Goal: Information Seeking & Learning: Compare options

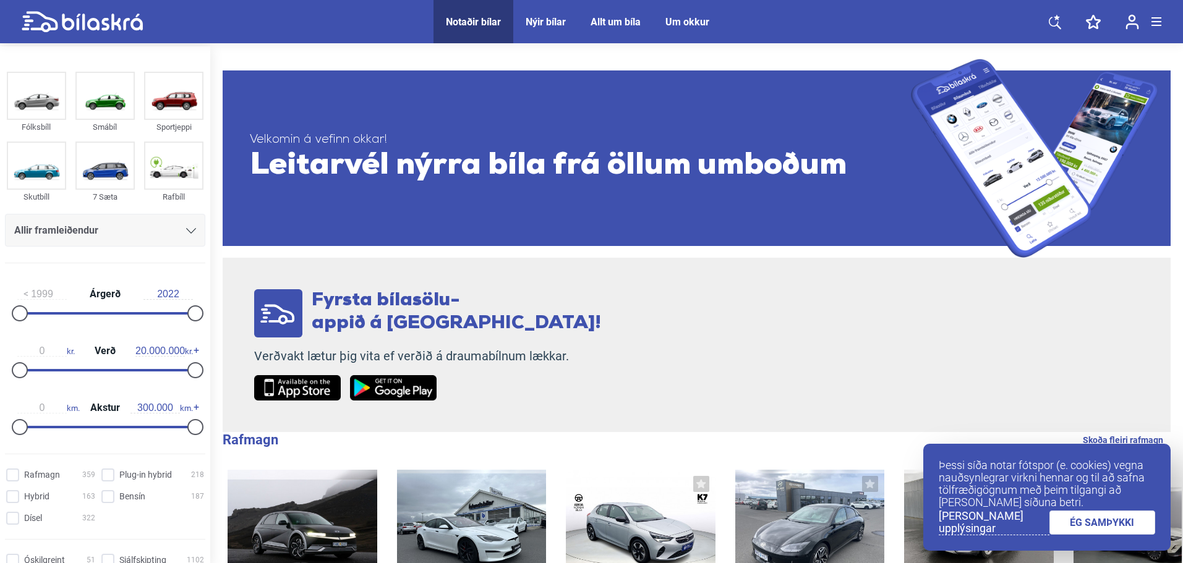
click at [191, 231] on icon at bounding box center [191, 231] width 10 height 6
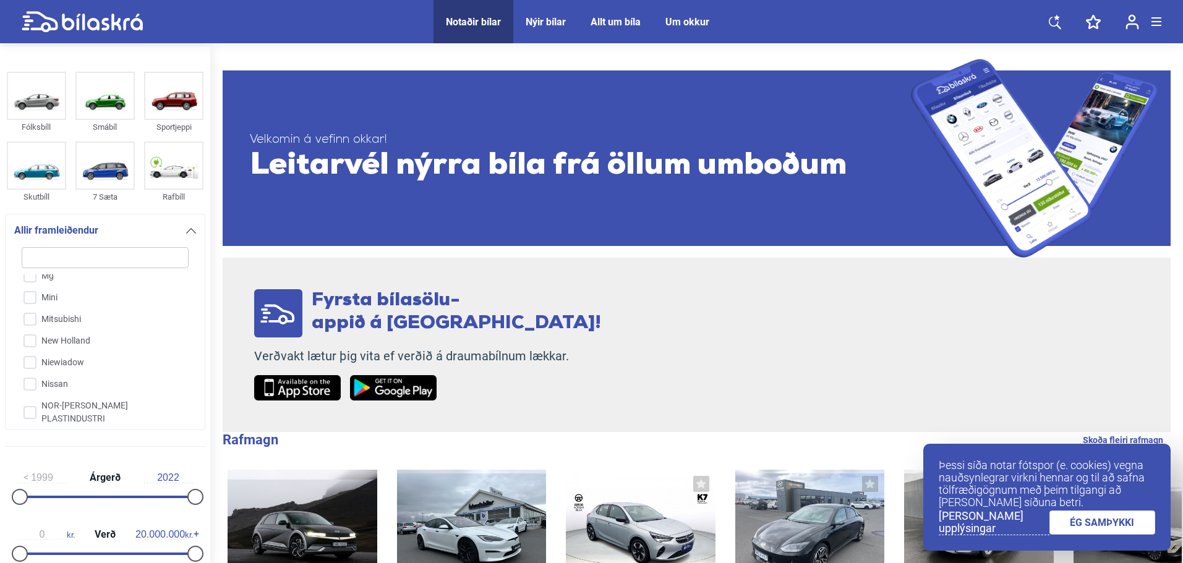
scroll to position [2017, 0]
click at [32, 371] on input "Nissan" at bounding box center [97, 382] width 168 height 22
checkbox input "true"
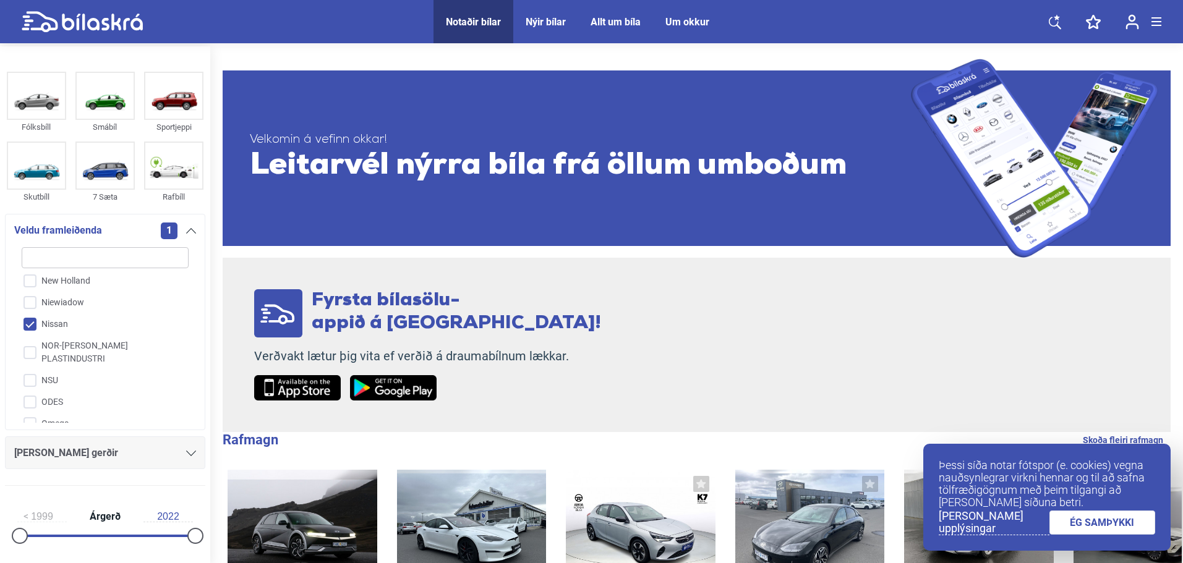
scroll to position [2079, 0]
click at [129, 458] on div "[PERSON_NAME] gerðir" at bounding box center [105, 453] width 182 height 17
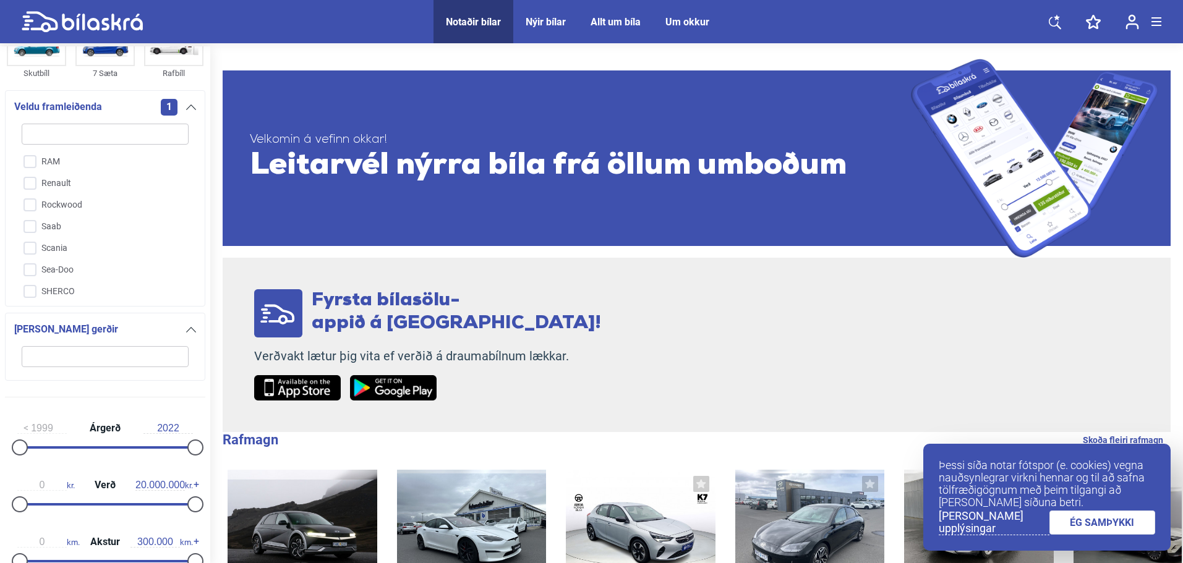
scroll to position [2512, 0]
type input "2014"
drag, startPoint x: 193, startPoint y: 448, endPoint x: 133, endPoint y: 452, distance: 60.1
click at [133, 452] on div at bounding box center [134, 448] width 16 height 16
type input "2011"
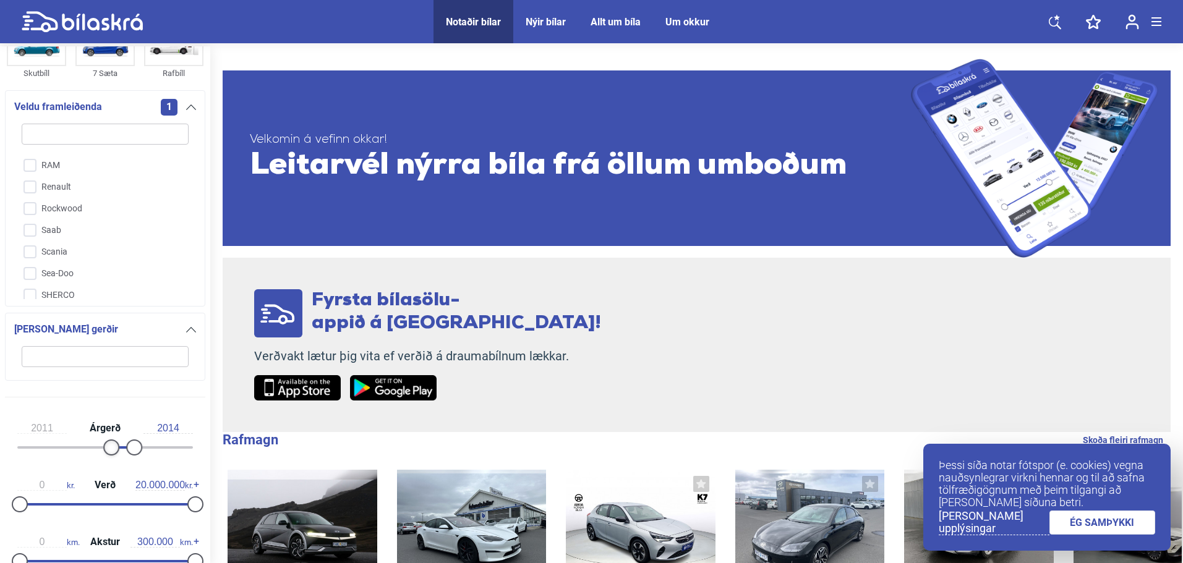
drag, startPoint x: 19, startPoint y: 447, endPoint x: 108, endPoint y: 448, distance: 89.1
click at [108, 448] on div at bounding box center [111, 448] width 16 height 16
type input "2015"
click at [139, 446] on div at bounding box center [142, 448] width 16 height 16
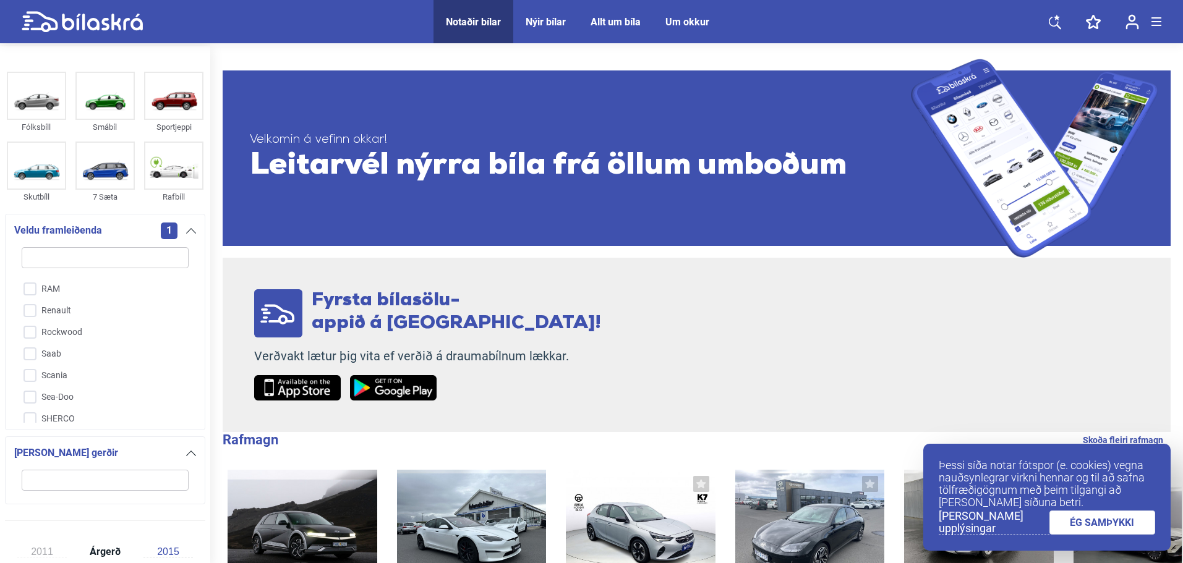
click at [115, 30] on icon at bounding box center [82, 22] width 121 height 22
type input "1999"
type input "2022"
checkbox input "false"
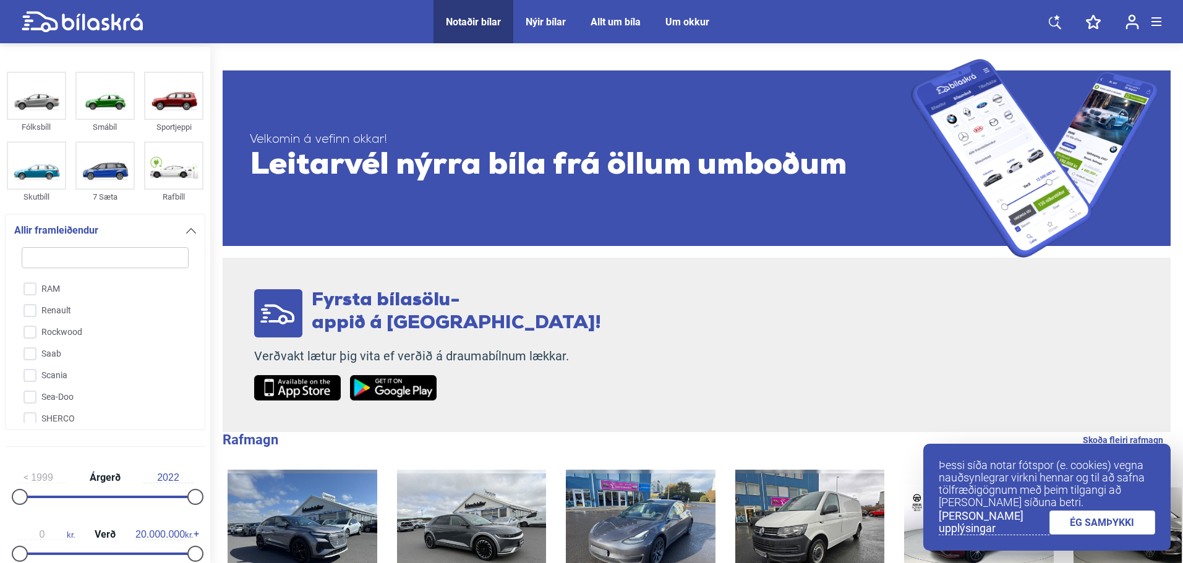
click at [142, 259] on input "search" at bounding box center [105, 257] width 167 height 21
type input "n"
checkbox input "false"
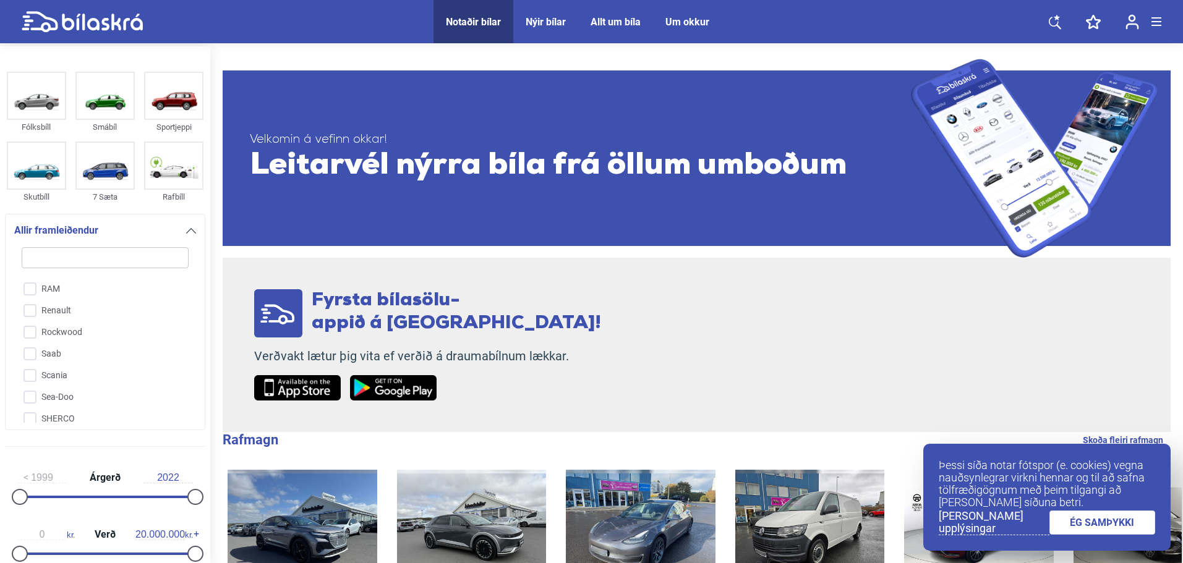
checkbox input "false"
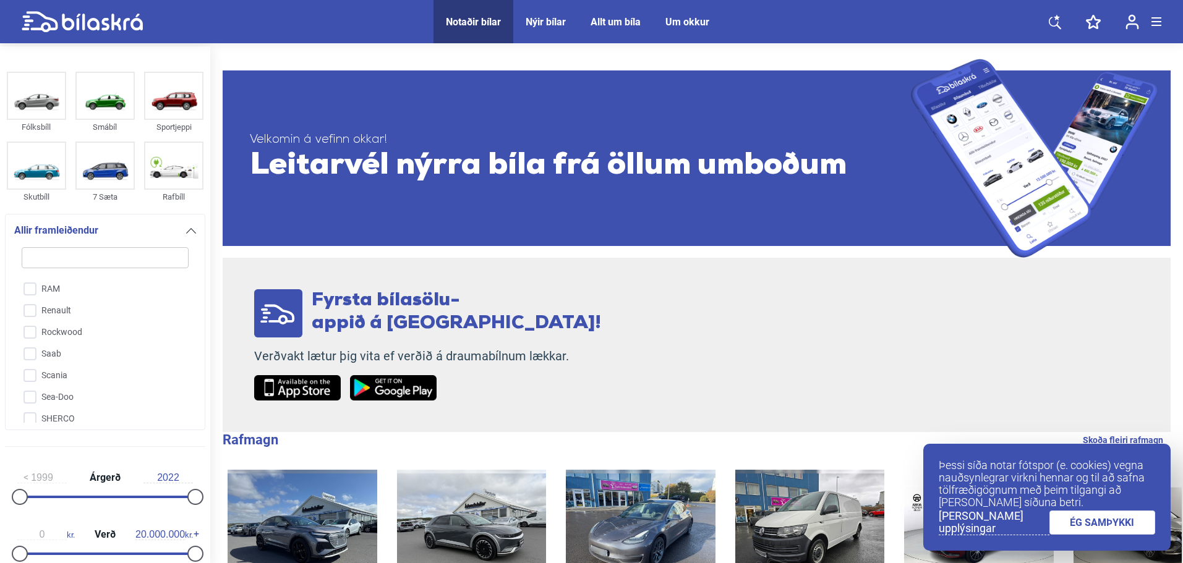
checkbox input "false"
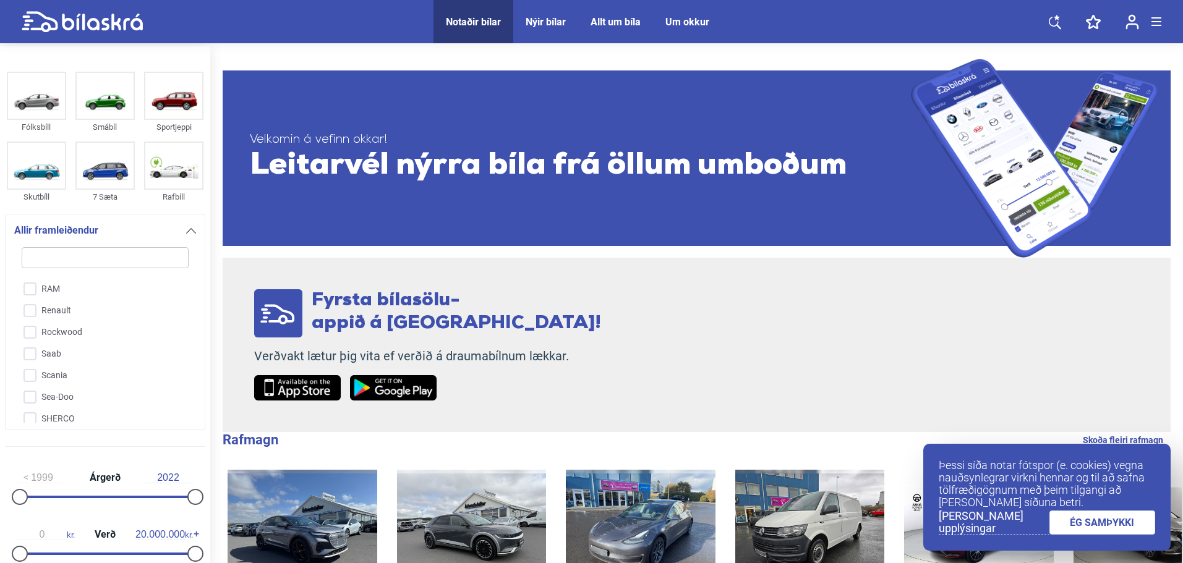
checkbox input "false"
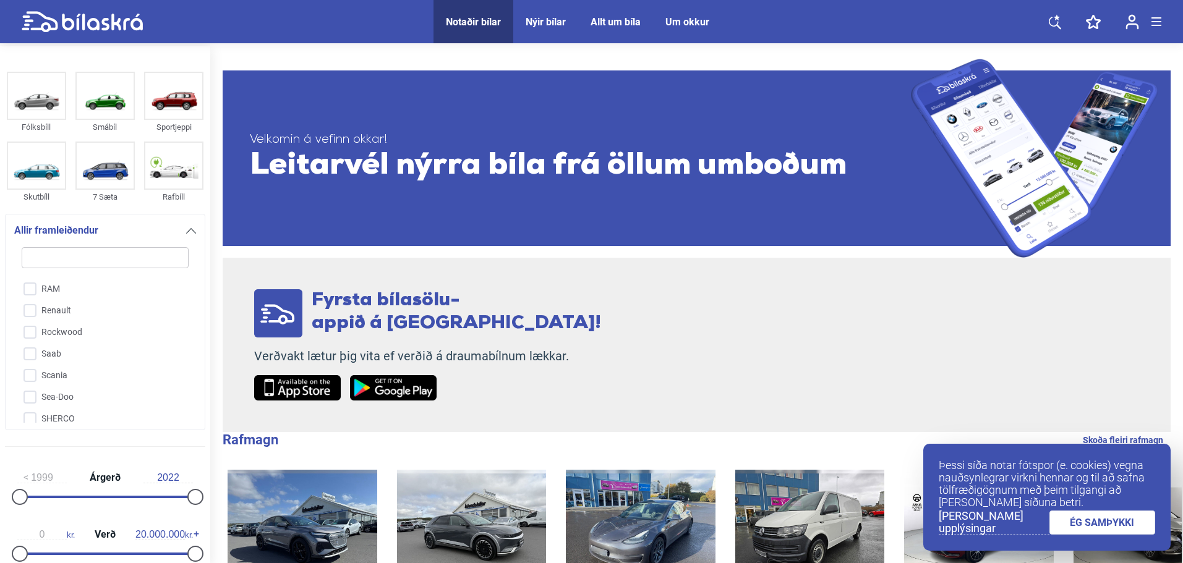
checkbox input "false"
type input "ni"
checkbox input "false"
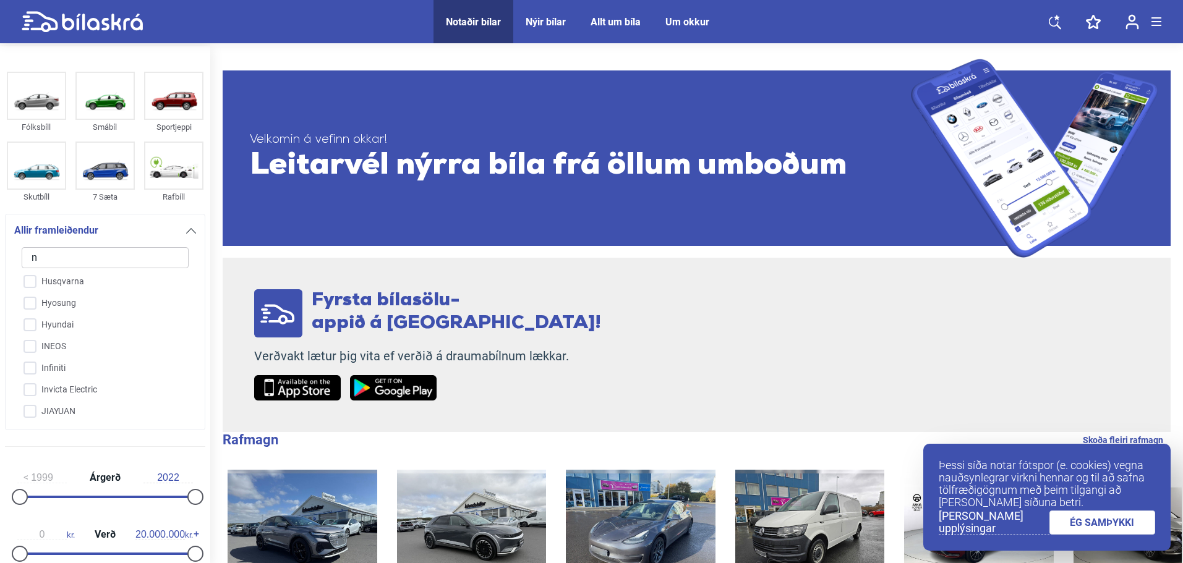
checkbox input "false"
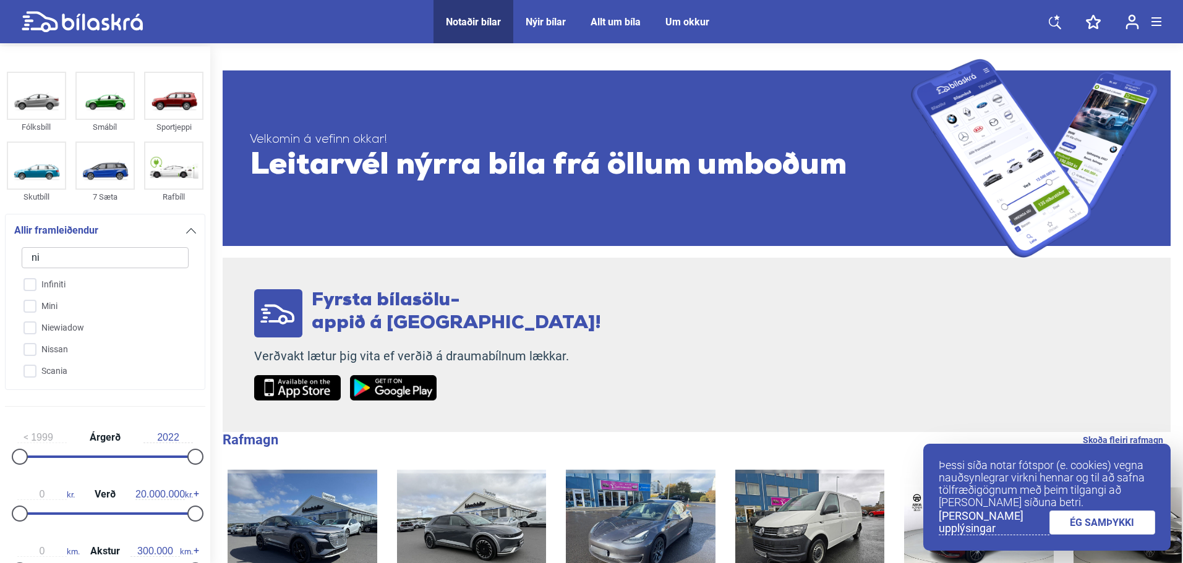
type input "nis"
checkbox input "false"
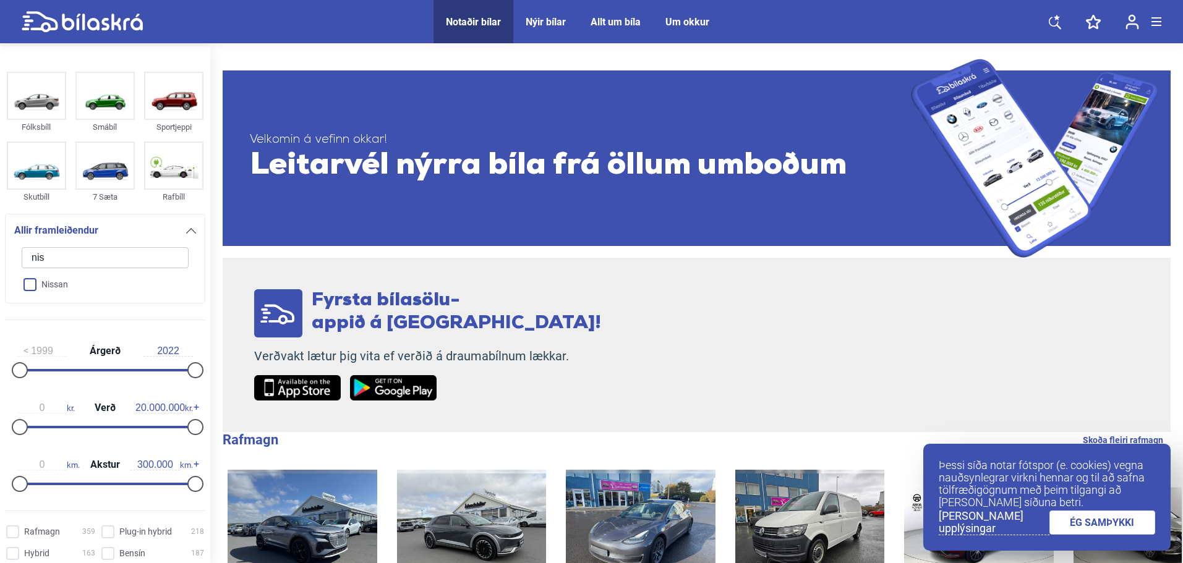
type input "nis"
click at [32, 285] on input "Nissan" at bounding box center [97, 286] width 168 height 22
checkbox input "true"
checkbox input "false"
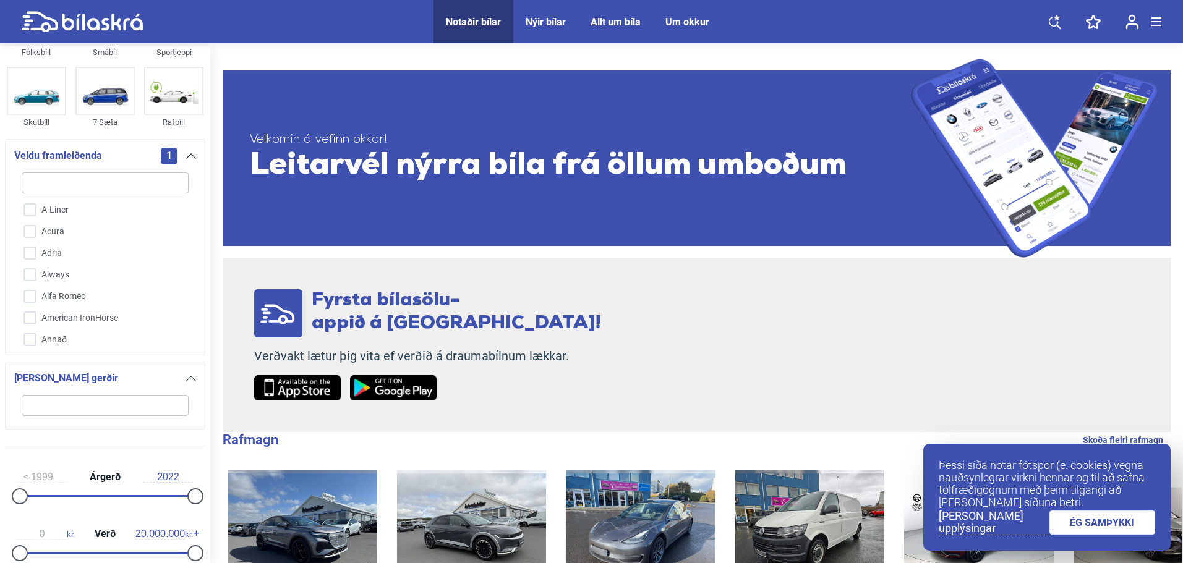
scroll to position [124, 0]
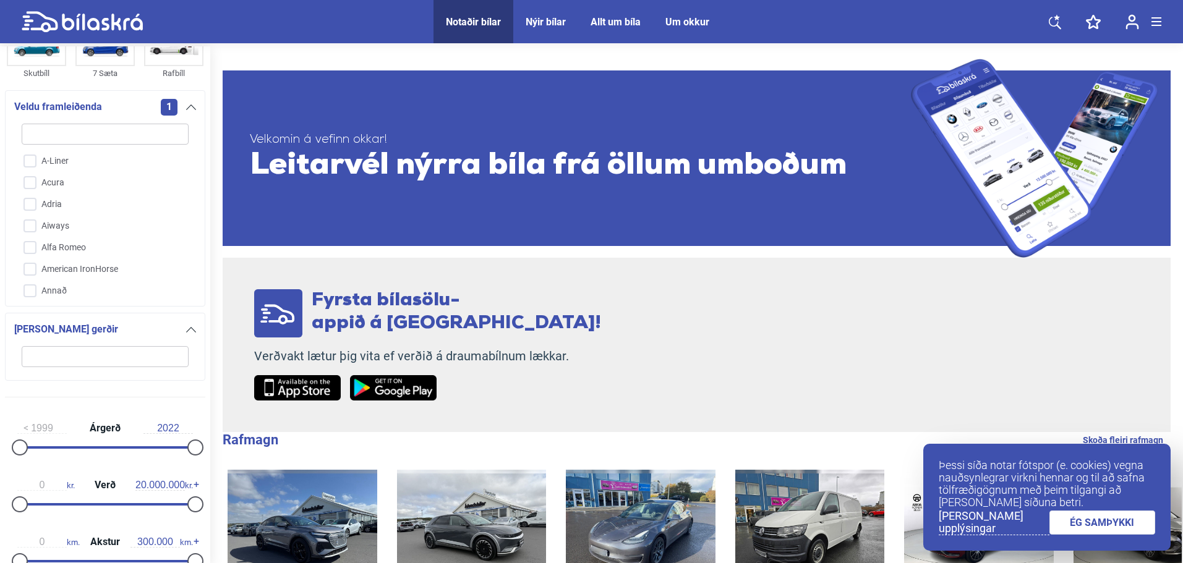
click at [189, 330] on icon at bounding box center [191, 330] width 10 height 6
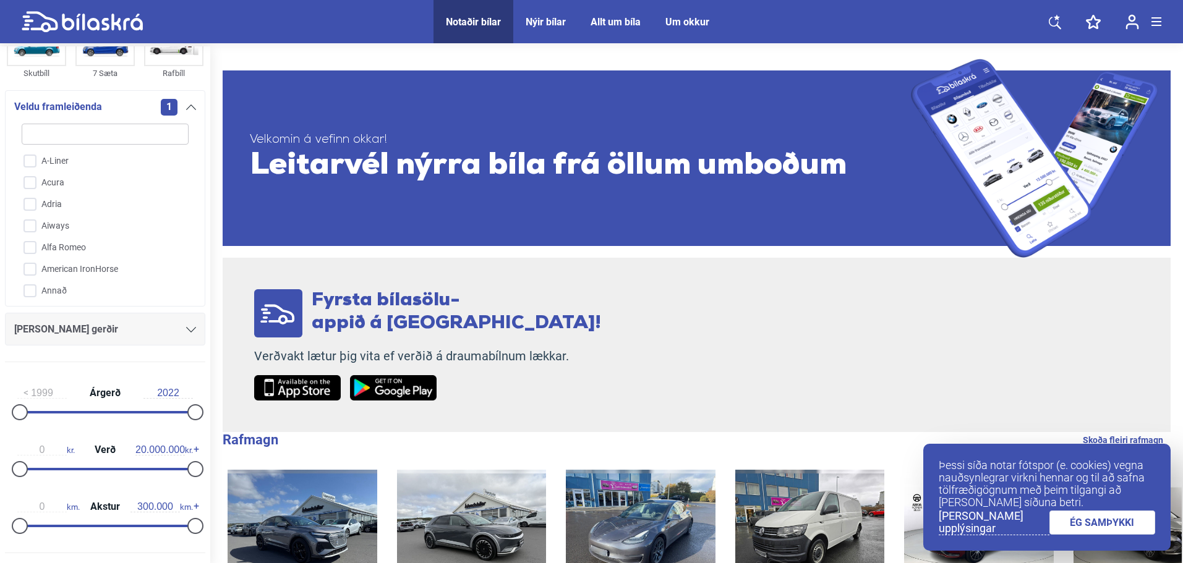
click at [189, 330] on icon at bounding box center [191, 330] width 10 height 6
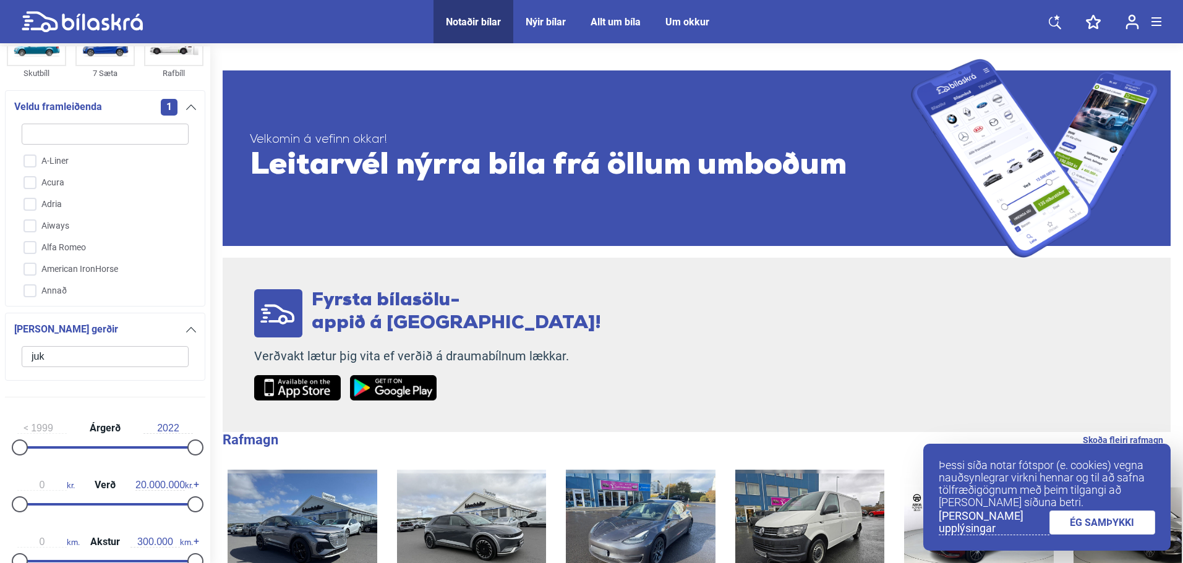
type input "juke"
click button "hreinsa síu" at bounding box center [0, 0] width 0 height 0
type input "2022"
